Goal: Task Accomplishment & Management: Complete application form

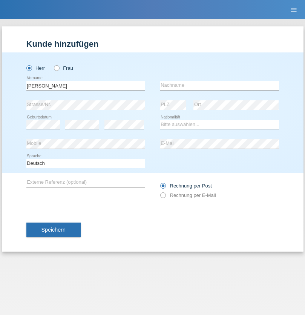
type input "Laszlo Patrik"
click at [219, 85] on input "text" at bounding box center [219, 85] width 119 height 9
type input "Serban"
select select "MG"
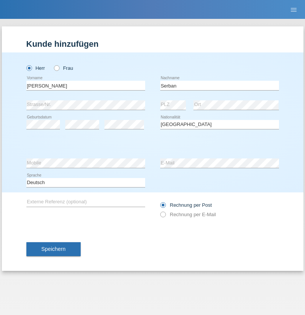
select select "C"
select select "22"
select select "06"
select select "2021"
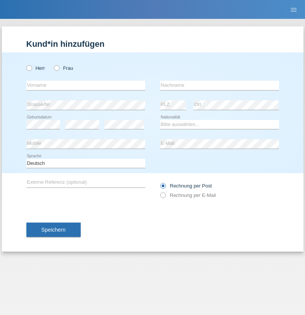
radio input "true"
click at [86, 85] on input "text" at bounding box center [85, 85] width 119 height 9
type input "Milesi"
click at [219, 85] on input "text" at bounding box center [219, 85] width 119 height 9
type input "[PERSON_NAME]"
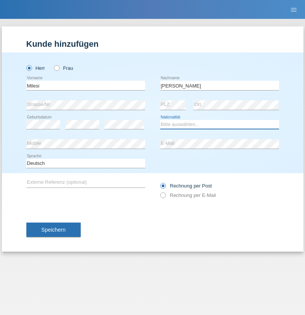
select select "CH"
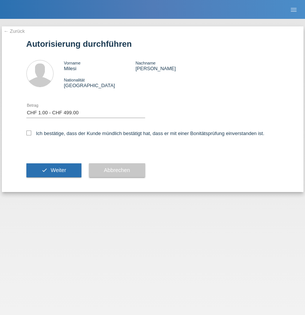
select select "1"
checkbox input "true"
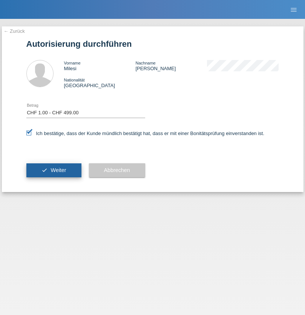
click at [54, 170] on span "Weiter" at bounding box center [58, 170] width 15 height 6
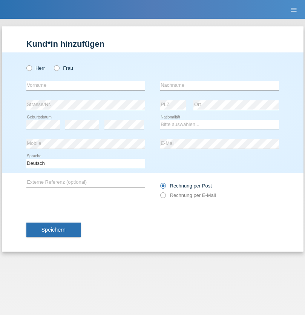
radio input "true"
click at [86, 85] on input "text" at bounding box center [85, 85] width 119 height 9
type input "Melanie"
click at [219, 85] on input "text" at bounding box center [219, 85] width 119 height 9
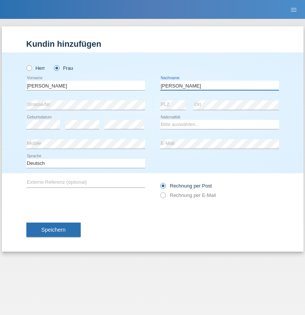
type input "Meisser"
select select "CH"
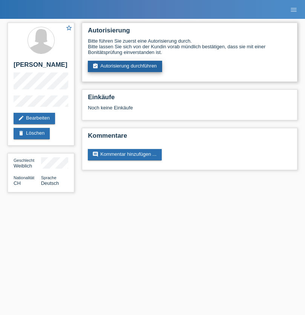
click at [125, 66] on link "assignment_turned_in Autorisierung durchführen" at bounding box center [125, 66] width 74 height 11
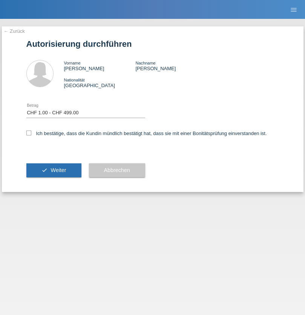
select select "1"
checkbox input "true"
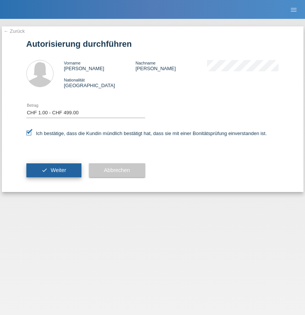
click at [54, 170] on span "Weiter" at bounding box center [58, 170] width 15 height 6
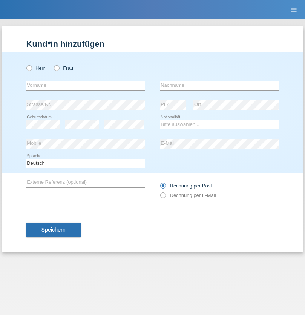
radio input "true"
click at [86, 85] on input "text" at bounding box center [85, 85] width 119 height 9
type input "[PERSON_NAME]"
click at [219, 85] on input "text" at bounding box center [219, 85] width 119 height 9
type input "Hager"
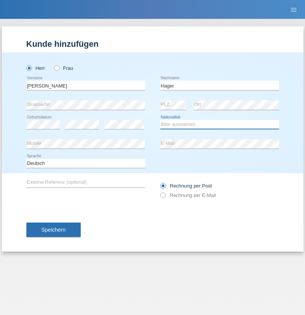
select select "CH"
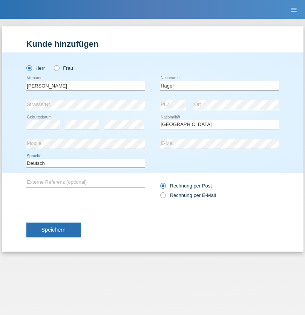
select select "en"
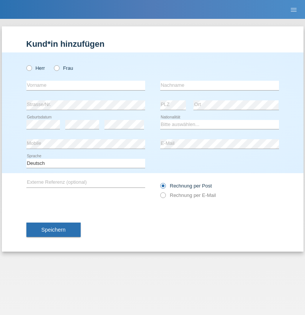
radio input "true"
click at [86, 85] on input "text" at bounding box center [85, 85] width 119 height 9
type input "Diana"
click at [219, 85] on input "text" at bounding box center [219, 85] width 119 height 9
type input "Baloh"
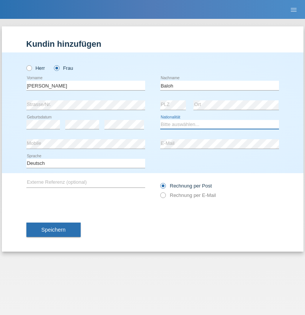
select select "UA"
select select "C"
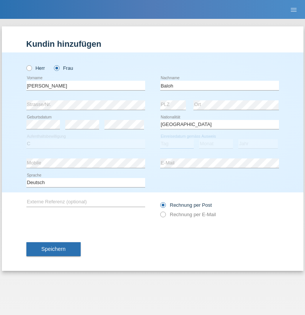
select select "09"
select select "05"
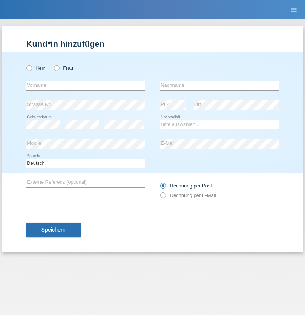
radio input "true"
click at [86, 85] on input "text" at bounding box center [85, 85] width 119 height 9
type input "[PERSON_NAME]"
click at [219, 85] on input "text" at bounding box center [219, 85] width 119 height 9
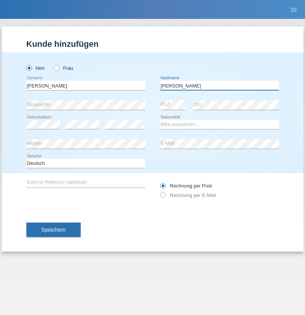
type input "[PERSON_NAME]"
select select "ES"
select select "C"
select select "21"
select select "10"
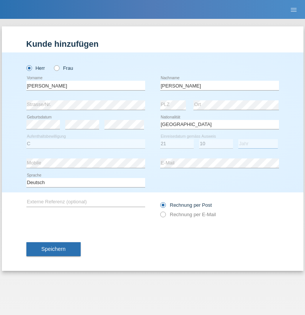
select select "2020"
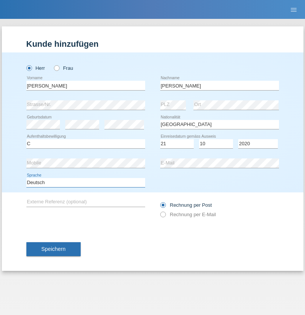
select select "en"
